Goal: Task Accomplishment & Management: Manage account settings

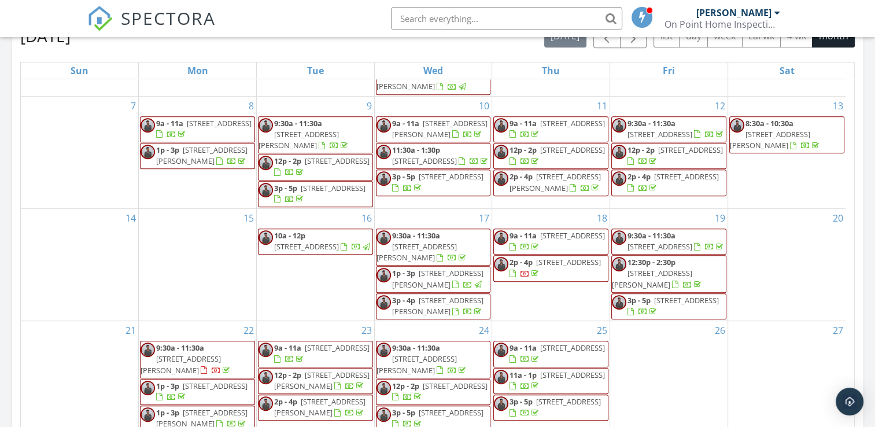
scroll to position [578, 0]
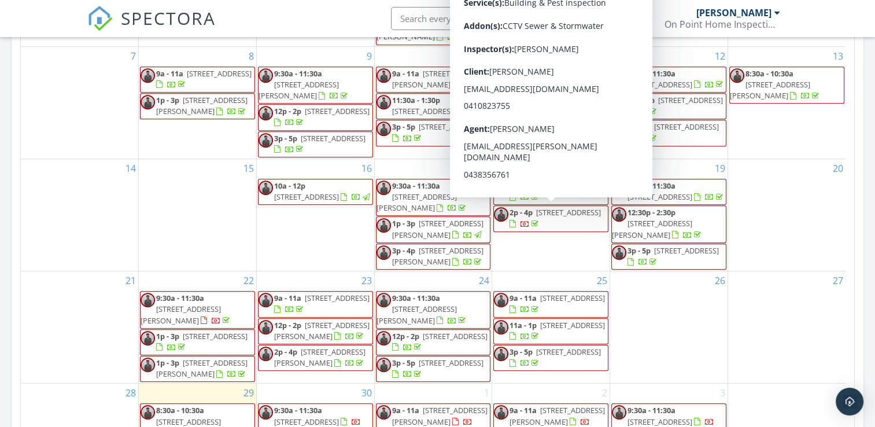
click at [576, 218] on span "2p - 4p 24 Thomson St, Sale 3850" at bounding box center [551, 218] width 114 height 23
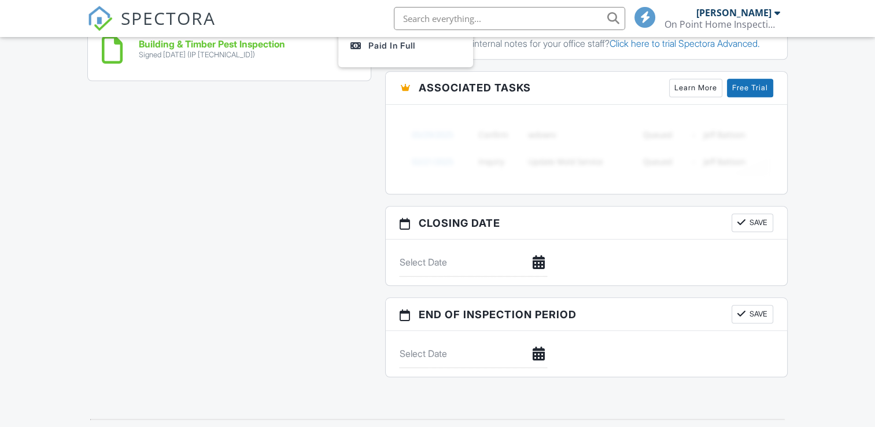
scroll to position [758, 0]
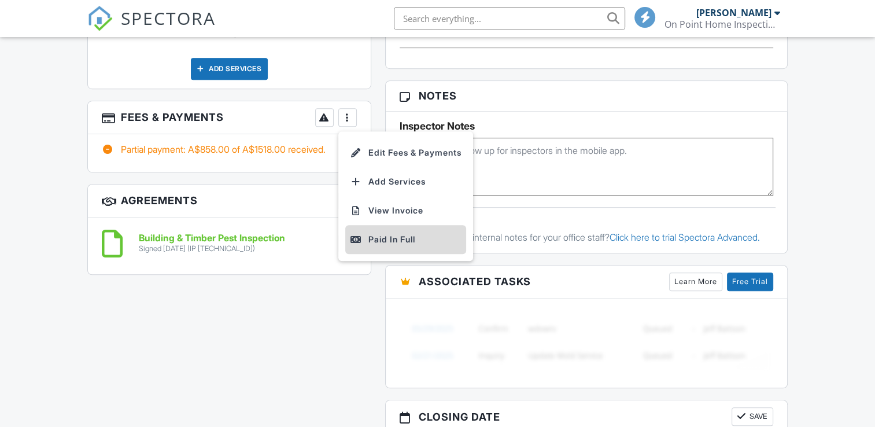
click at [391, 240] on div "Paid In Full" at bounding box center [406, 239] width 112 height 14
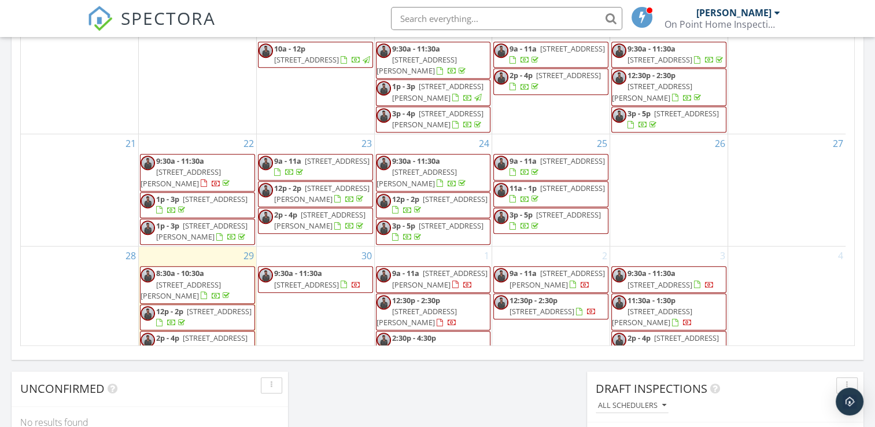
scroll to position [144, 0]
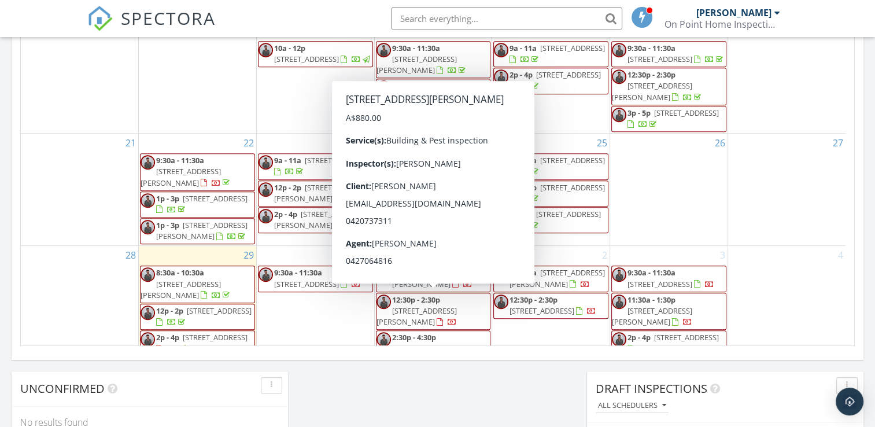
click at [426, 301] on span "12:30p - 2:30p" at bounding box center [416, 299] width 48 height 10
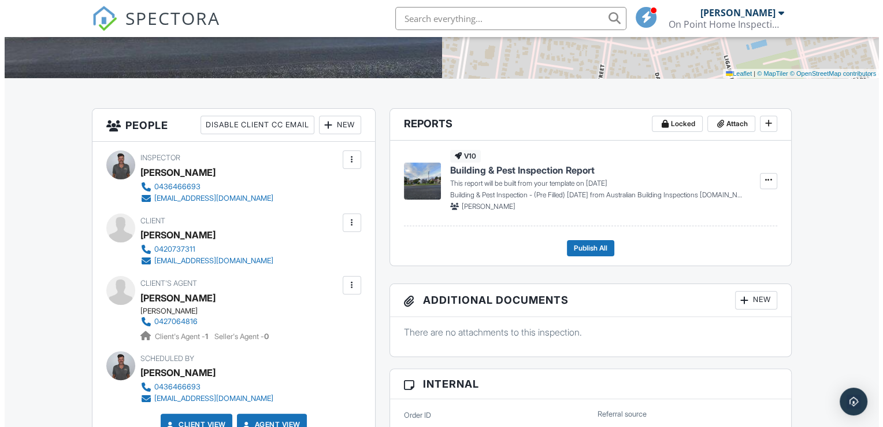
scroll to position [231, 0]
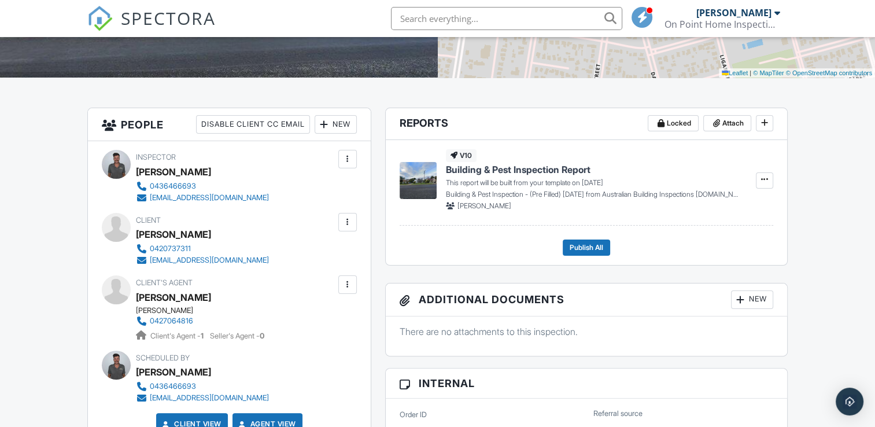
click at [349, 222] on div at bounding box center [348, 222] width 12 height 12
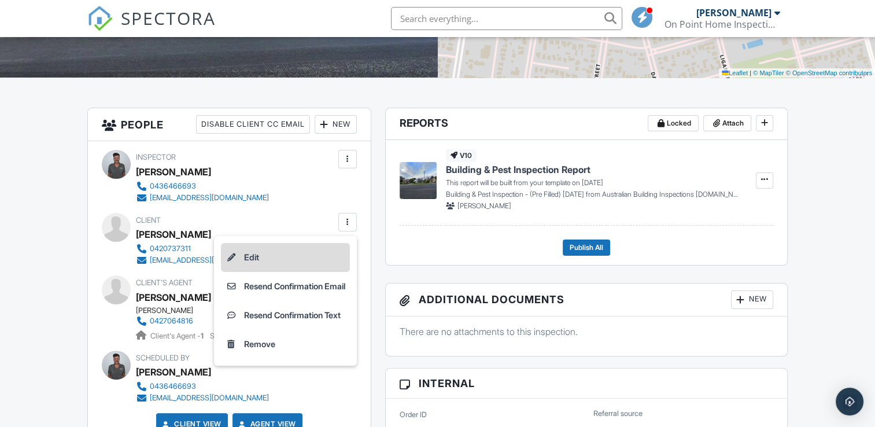
click at [251, 257] on li "Edit" at bounding box center [285, 257] width 129 height 29
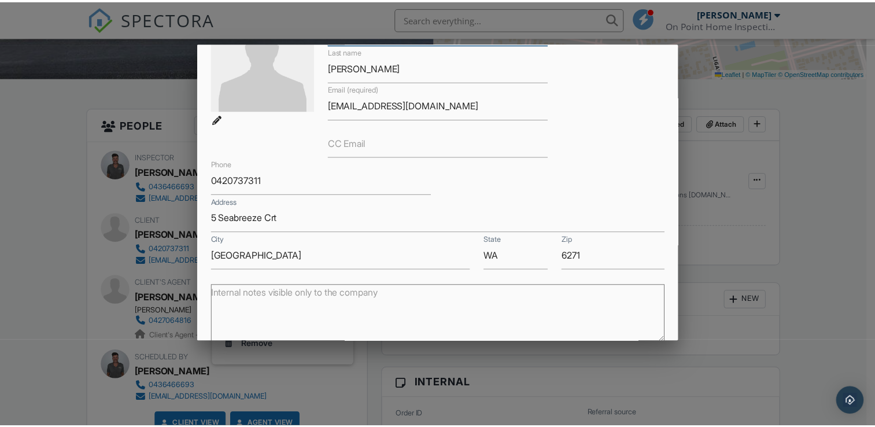
scroll to position [229, 0]
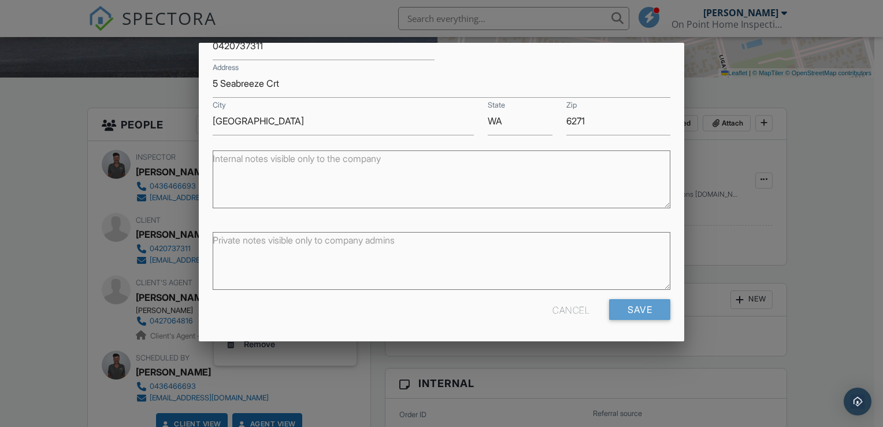
click at [830, 202] on div at bounding box center [441, 209] width 883 height 534
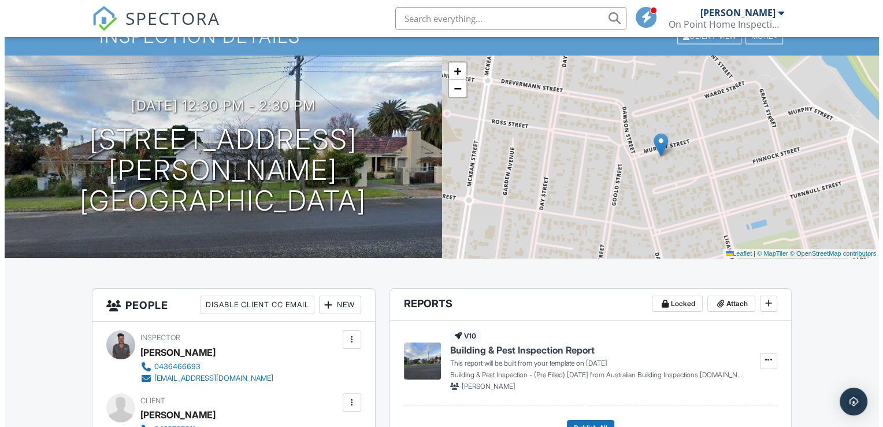
scroll to position [0, 0]
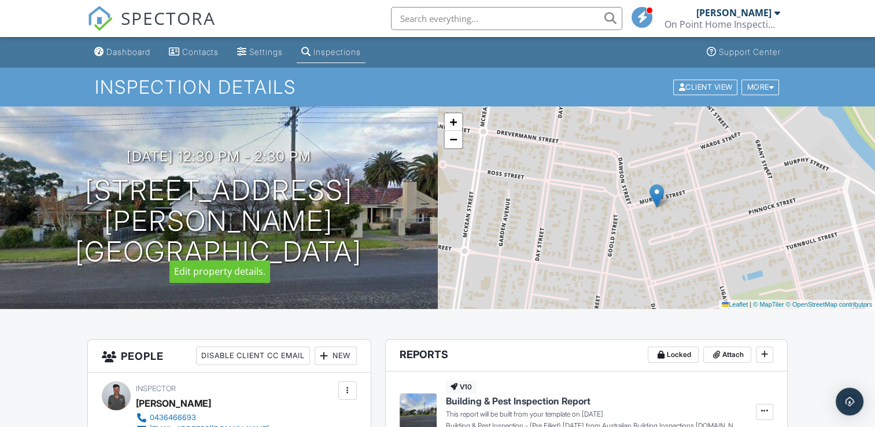
click at [301, 215] on h1 "45 Murphy St Bairnsdale, VIC 3875" at bounding box center [218, 220] width 401 height 91
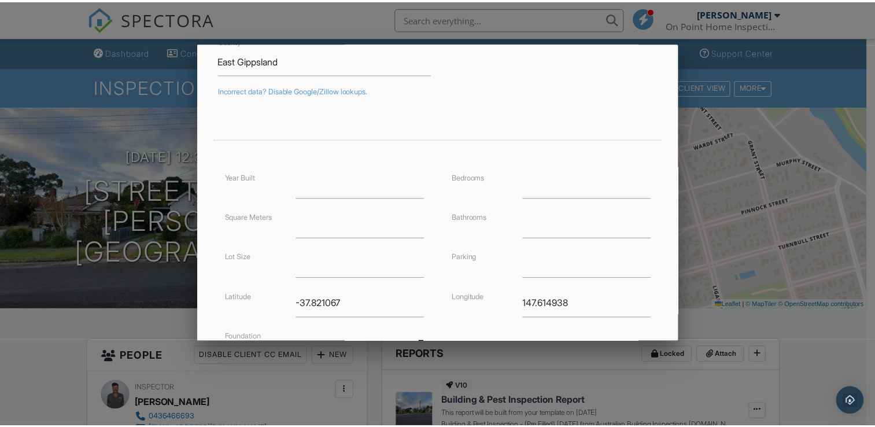
scroll to position [277, 0]
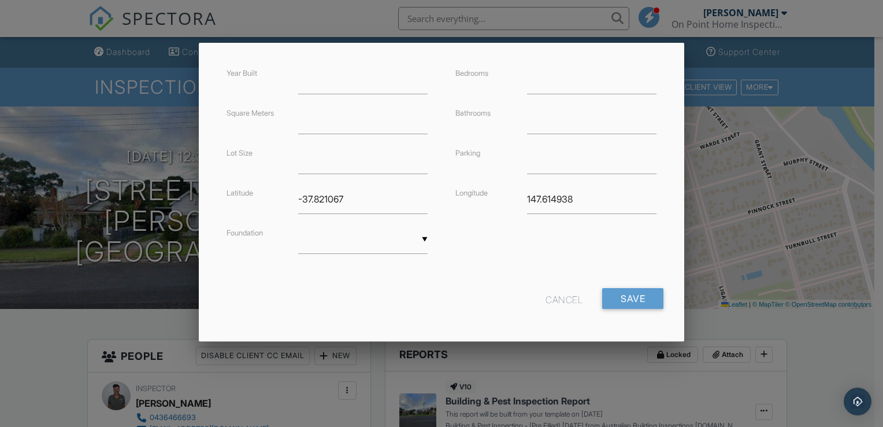
click at [838, 334] on div at bounding box center [441, 209] width 883 height 534
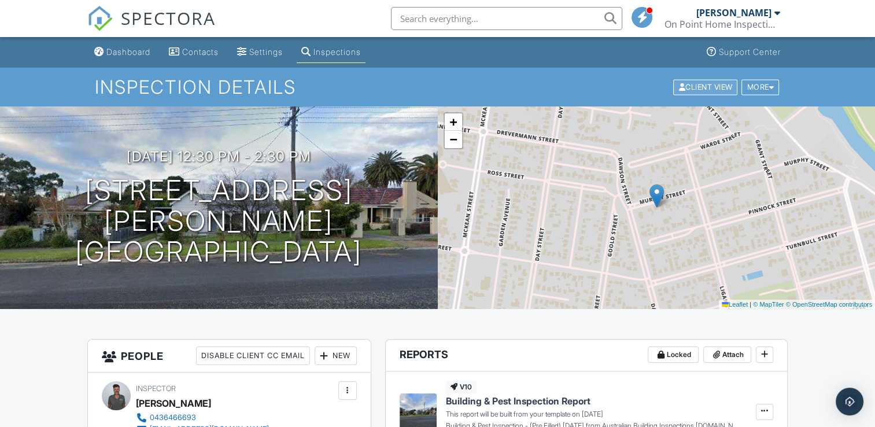
click at [688, 86] on div "Client View" at bounding box center [705, 87] width 64 height 16
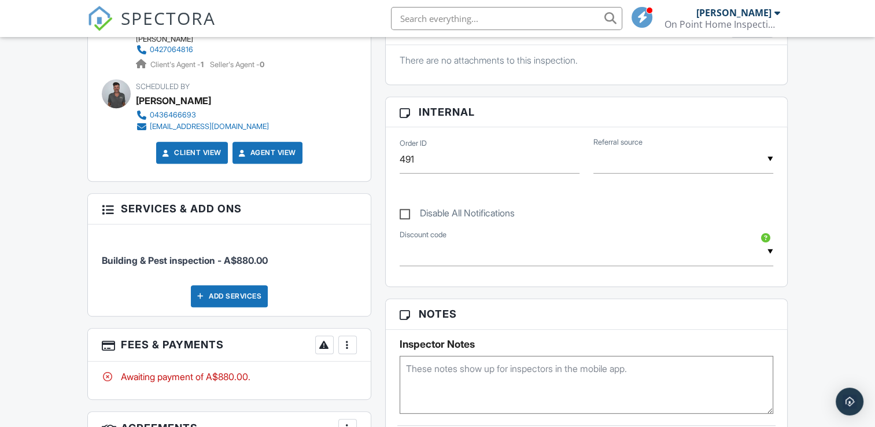
scroll to position [636, 0]
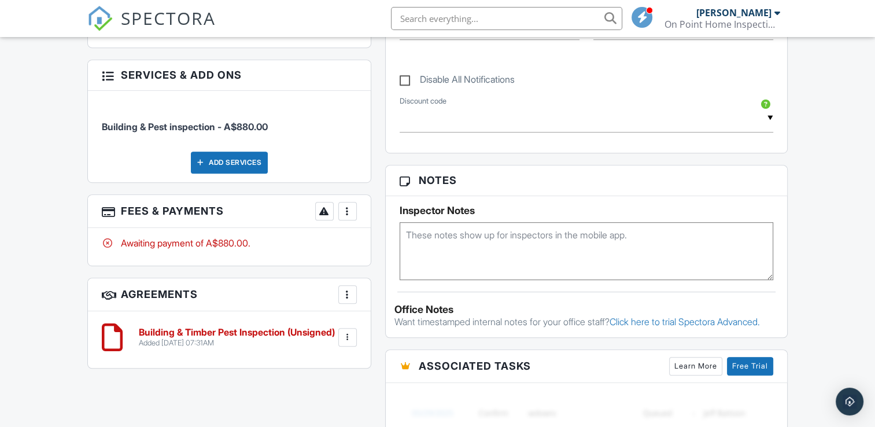
click at [345, 336] on div at bounding box center [348, 337] width 12 height 12
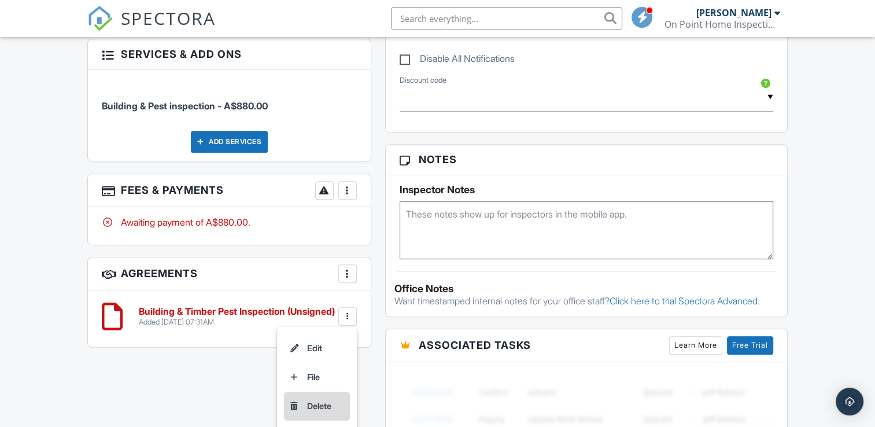
scroll to position [694, 0]
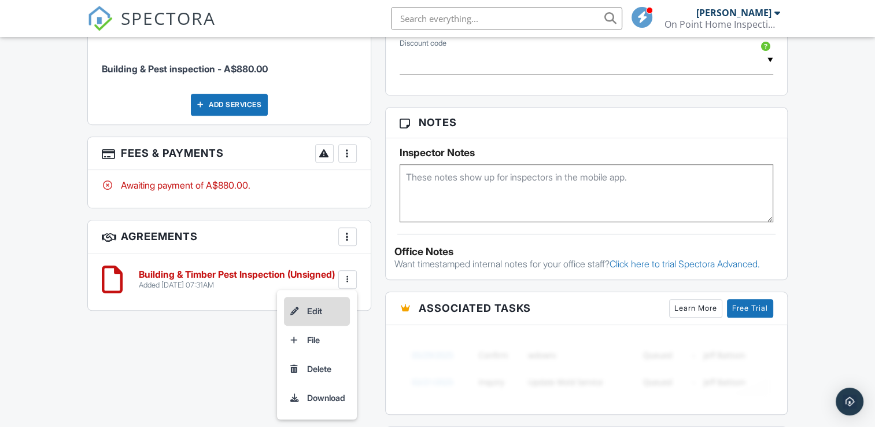
click at [313, 311] on li "Edit" at bounding box center [317, 311] width 66 height 29
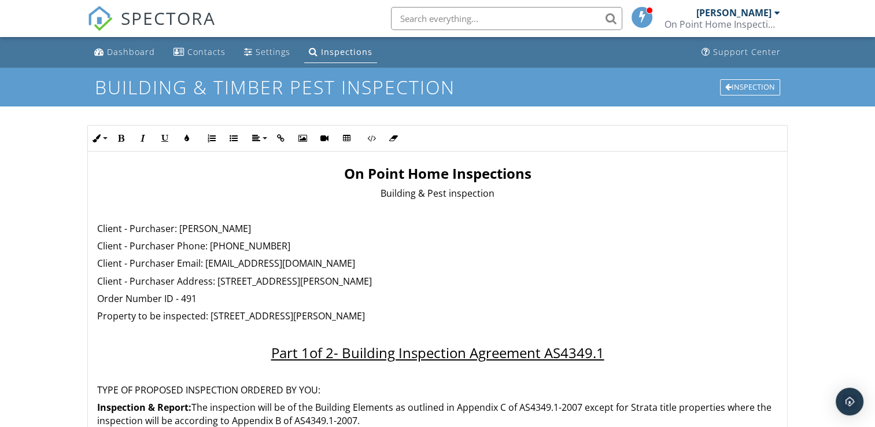
drag, startPoint x: 243, startPoint y: 224, endPoint x: 179, endPoint y: 224, distance: 64.2
click at [179, 224] on p "Client - Purchaser: Pauline Harris" at bounding box center [437, 228] width 680 height 13
drag, startPoint x: 261, startPoint y: 246, endPoint x: 208, endPoint y: 249, distance: 53.3
click at [208, 249] on p "Client - Purchaser Phone: 0417636362" at bounding box center [437, 245] width 680 height 13
drag, startPoint x: 295, startPoint y: 265, endPoint x: 205, endPoint y: 269, distance: 90.3
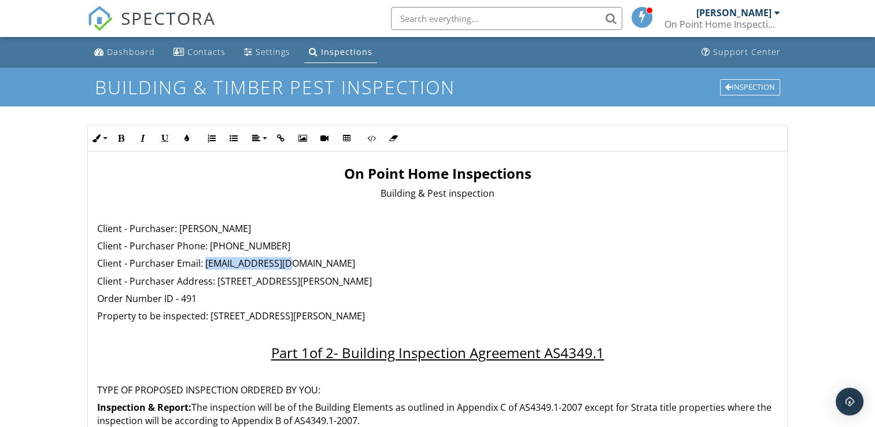
drag, startPoint x: 215, startPoint y: 279, endPoint x: 354, endPoint y: 283, distance: 139.4
click at [354, 283] on p "Client - Purchaser Address: 29 Maude St, Lucknow VIC 3875" at bounding box center [437, 281] width 680 height 13
click at [417, 276] on p "Client - Purchaser Address: 5 Seabreeze Court, Peppermint Grove Beach" at bounding box center [437, 281] width 680 height 13
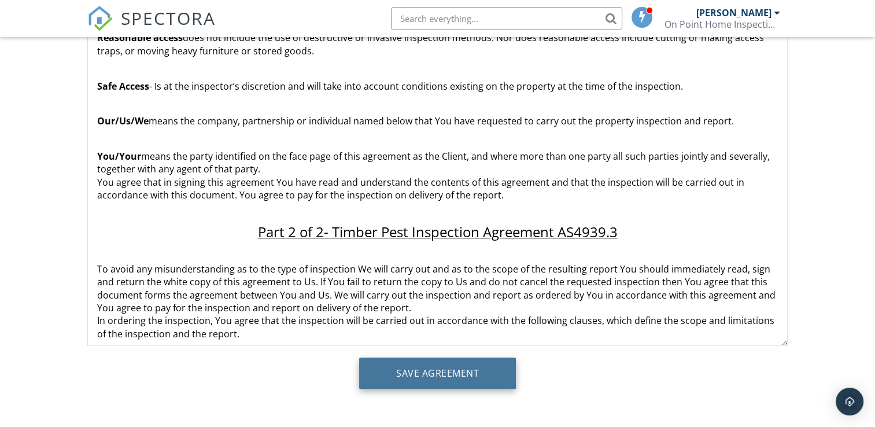
scroll to position [2890, 0]
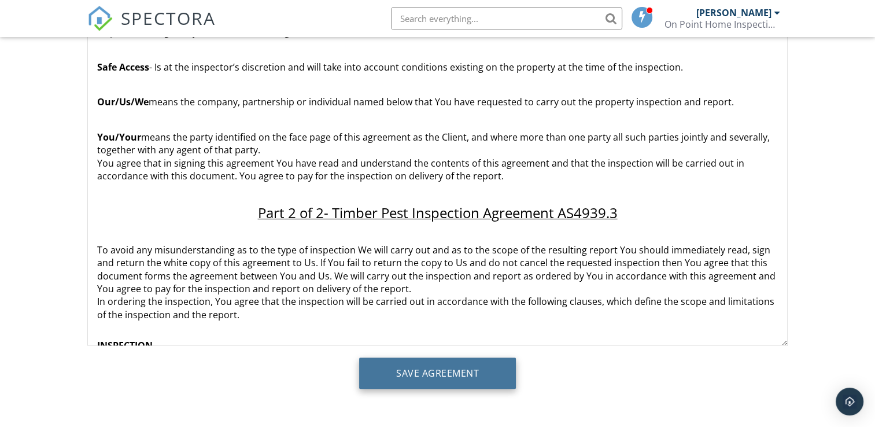
click at [458, 375] on input "Save Agreement" at bounding box center [437, 372] width 157 height 31
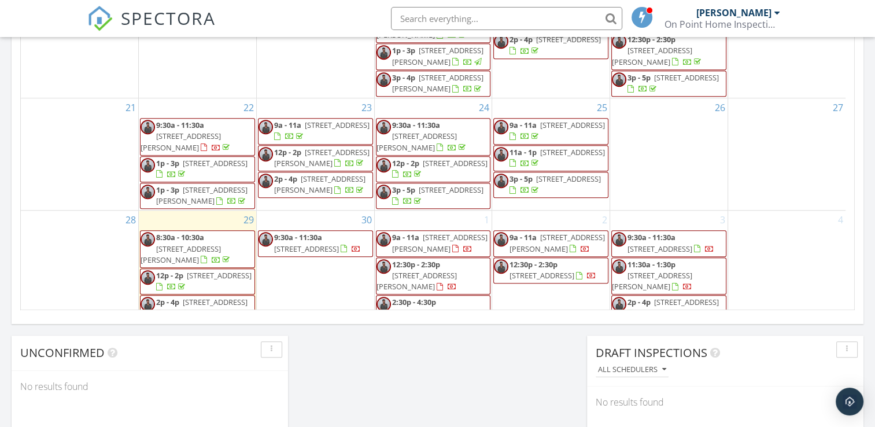
scroll to position [144, 0]
click at [435, 267] on span "12:30p - 2:30p" at bounding box center [416, 263] width 48 height 10
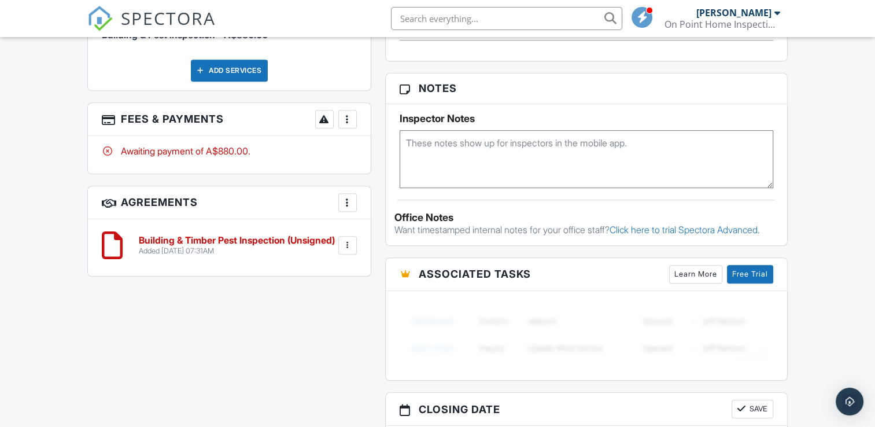
click at [347, 246] on div at bounding box center [348, 245] width 12 height 12
click at [318, 275] on li "Edit" at bounding box center [317, 276] width 66 height 29
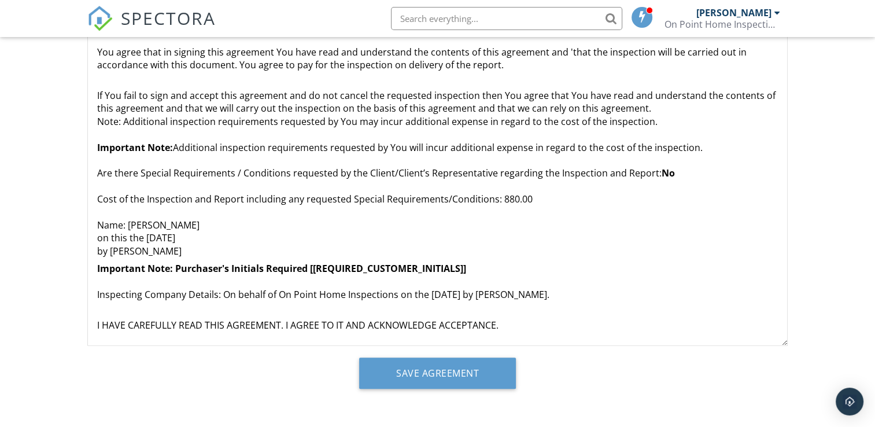
scroll to position [268, 0]
drag, startPoint x: 125, startPoint y: 221, endPoint x: 198, endPoint y: 227, distance: 73.1
click at [198, 227] on p "If You fail to sign and accept this agreement and do not cancel the requested i…" at bounding box center [437, 166] width 680 height 181
drag, startPoint x: 178, startPoint y: 254, endPoint x: 109, endPoint y: 256, distance: 68.8
click at [109, 256] on p "If You fail to sign and accept this agreement and do not cancel the requested i…" at bounding box center [437, 166] width 680 height 181
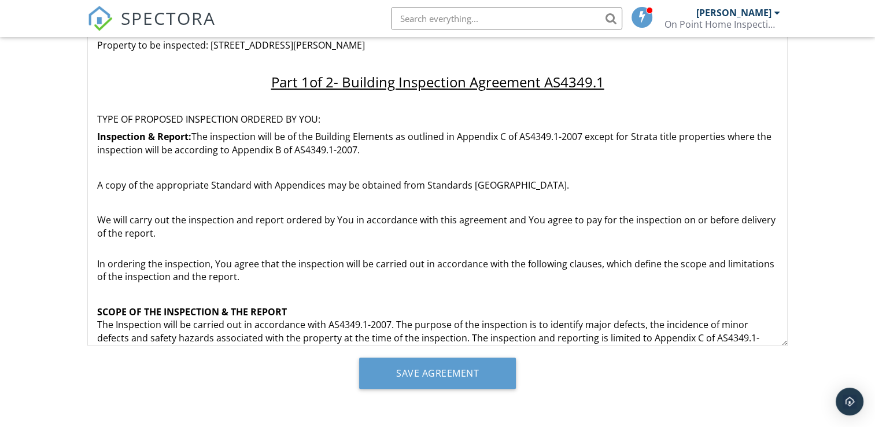
scroll to position [0, 0]
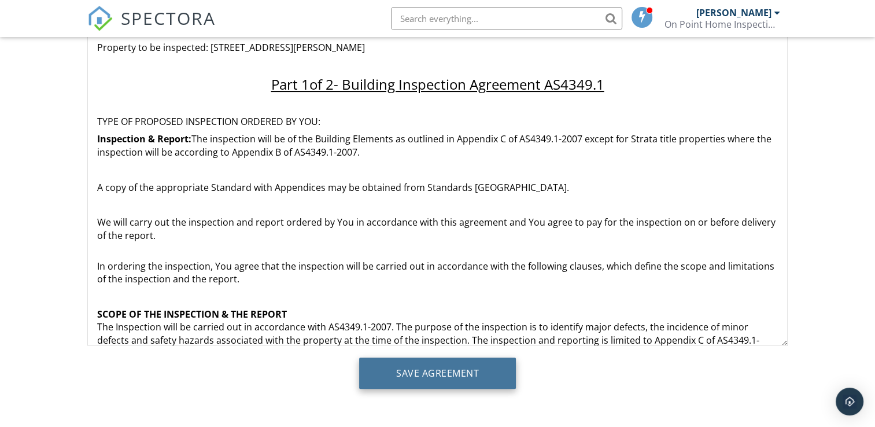
click at [409, 382] on input "Save Agreement" at bounding box center [437, 372] width 157 height 31
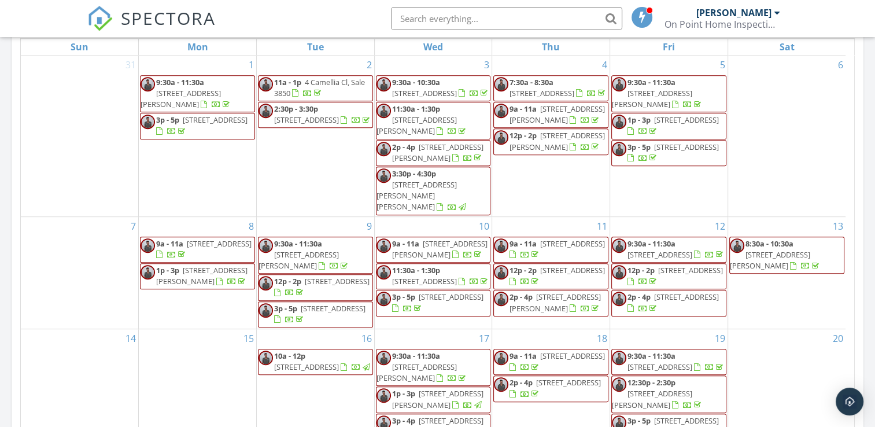
scroll to position [462, 0]
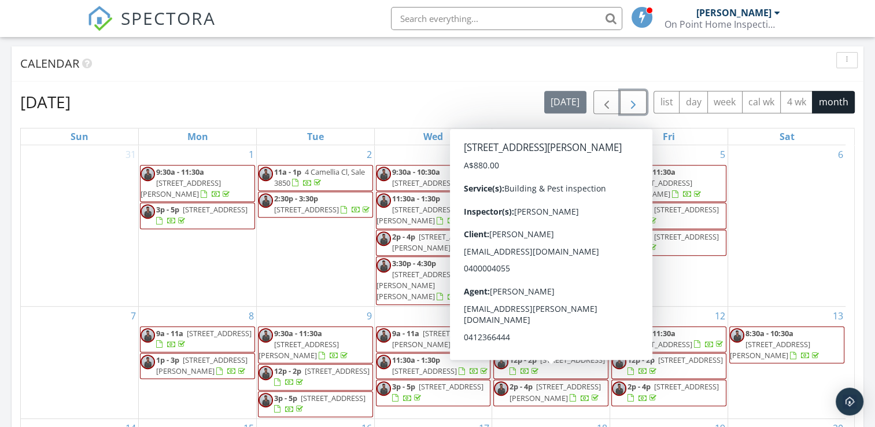
click at [630, 98] on span "button" at bounding box center [633, 102] width 14 height 14
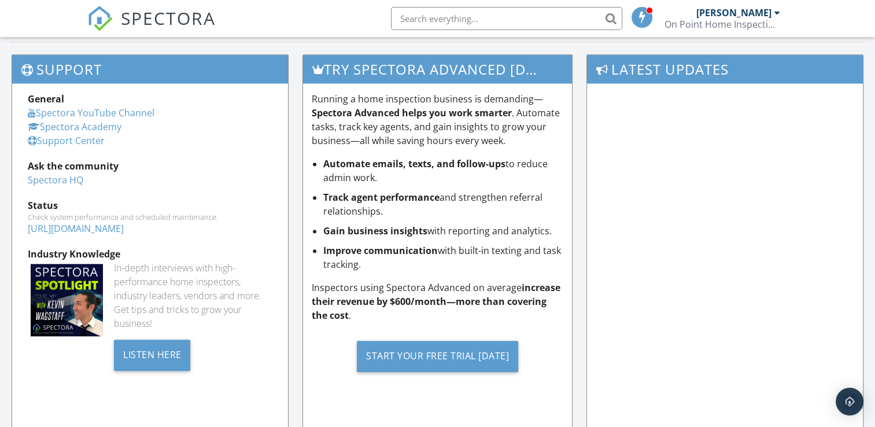
scroll to position [1198, 0]
